Goal: Information Seeking & Learning: Learn about a topic

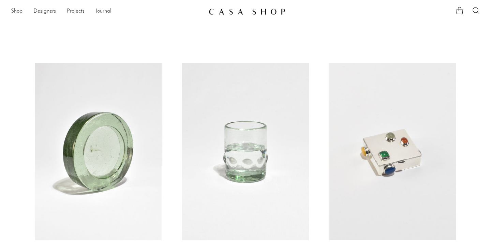
click at [103, 13] on link "Journal" at bounding box center [104, 11] width 16 height 9
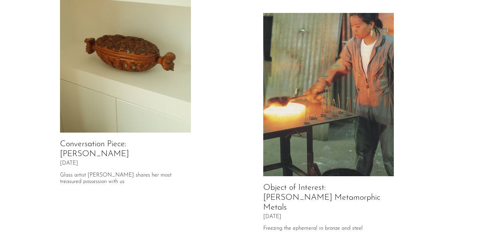
scroll to position [70, 0]
click at [96, 69] on img at bounding box center [125, 51] width 131 height 164
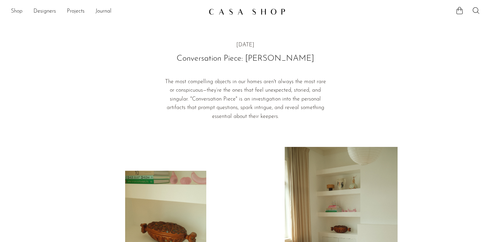
click at [16, 12] on link "Shop" at bounding box center [17, 11] width 12 height 9
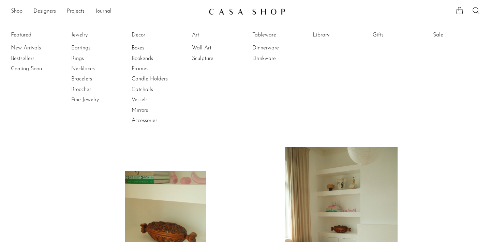
click at [438, 35] on link "Sale" at bounding box center [458, 35] width 51 height 8
